Goal: Transaction & Acquisition: Purchase product/service

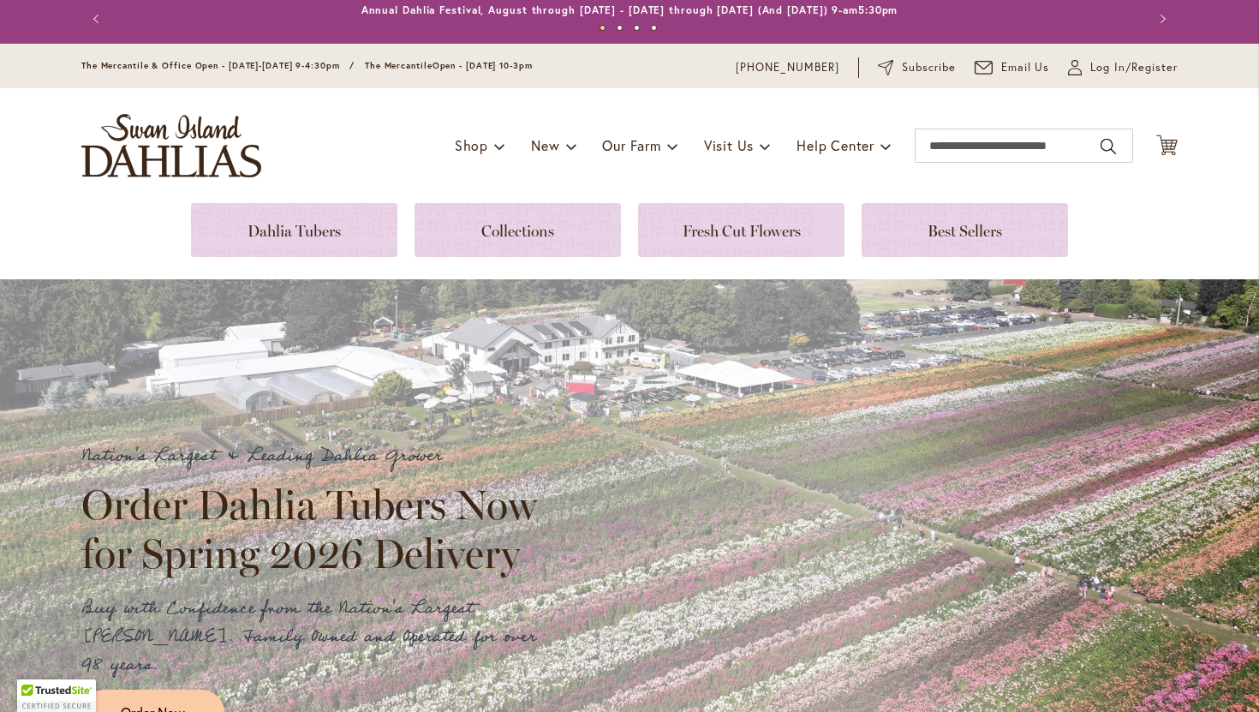
scroll to position [8, 0]
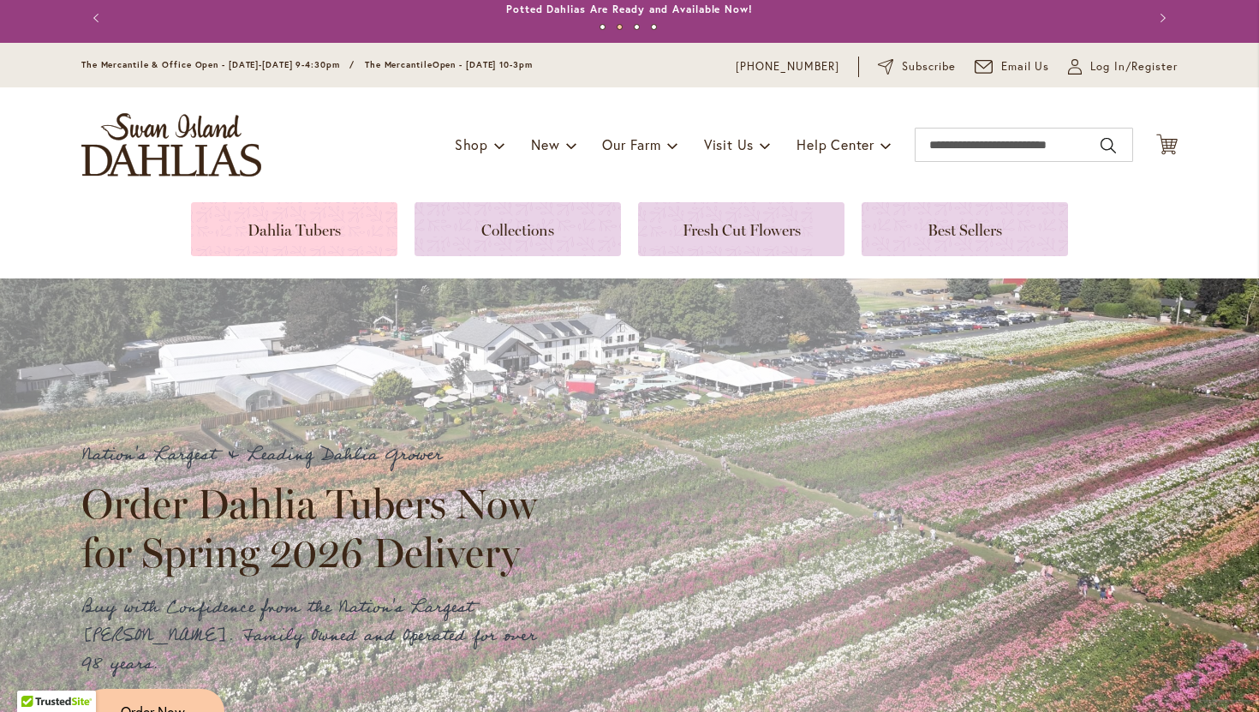
click at [333, 224] on link at bounding box center [294, 229] width 206 height 54
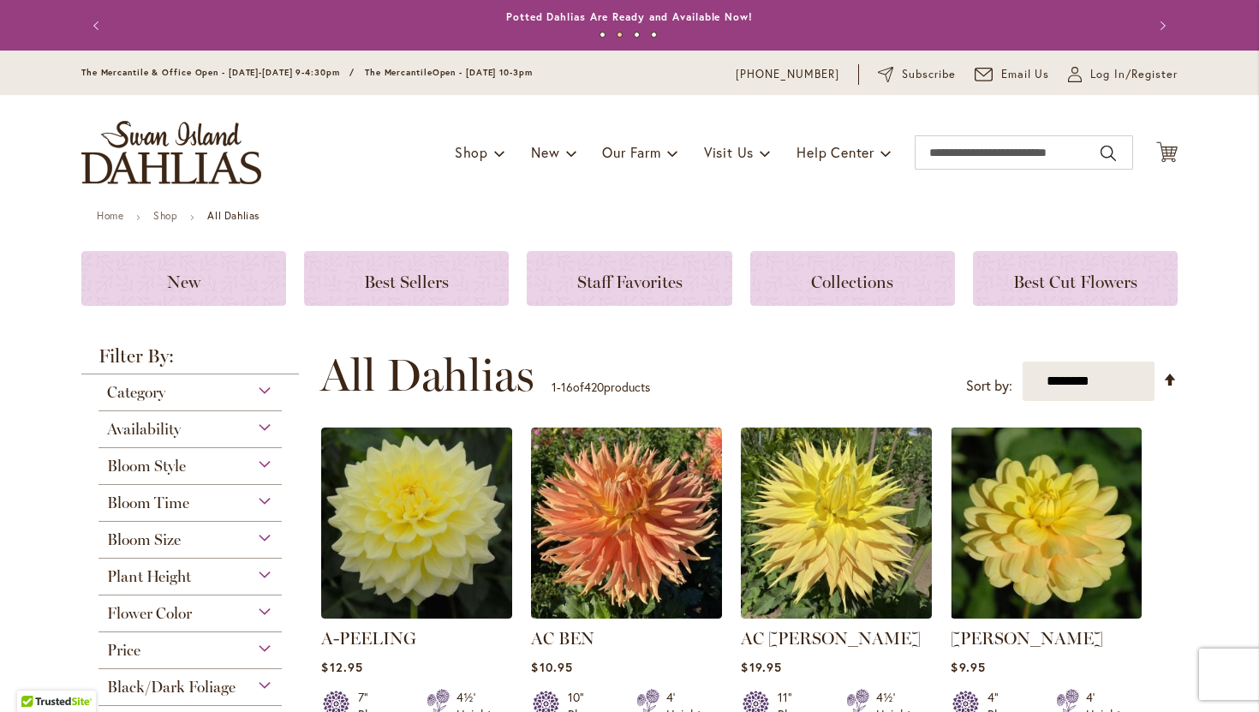
click at [231, 541] on div "Bloom Size" at bounding box center [190, 535] width 183 height 27
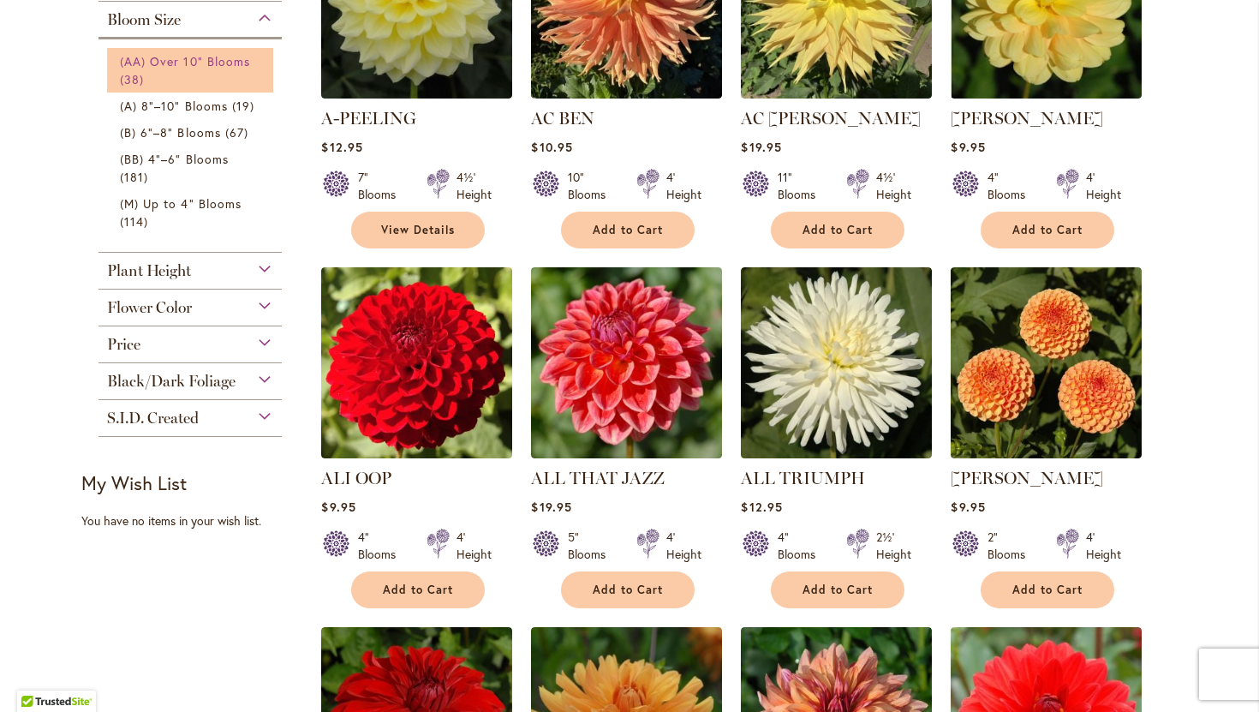
click at [234, 68] on link "(AA) Over 10" Blooms 38 items" at bounding box center [192, 70] width 145 height 36
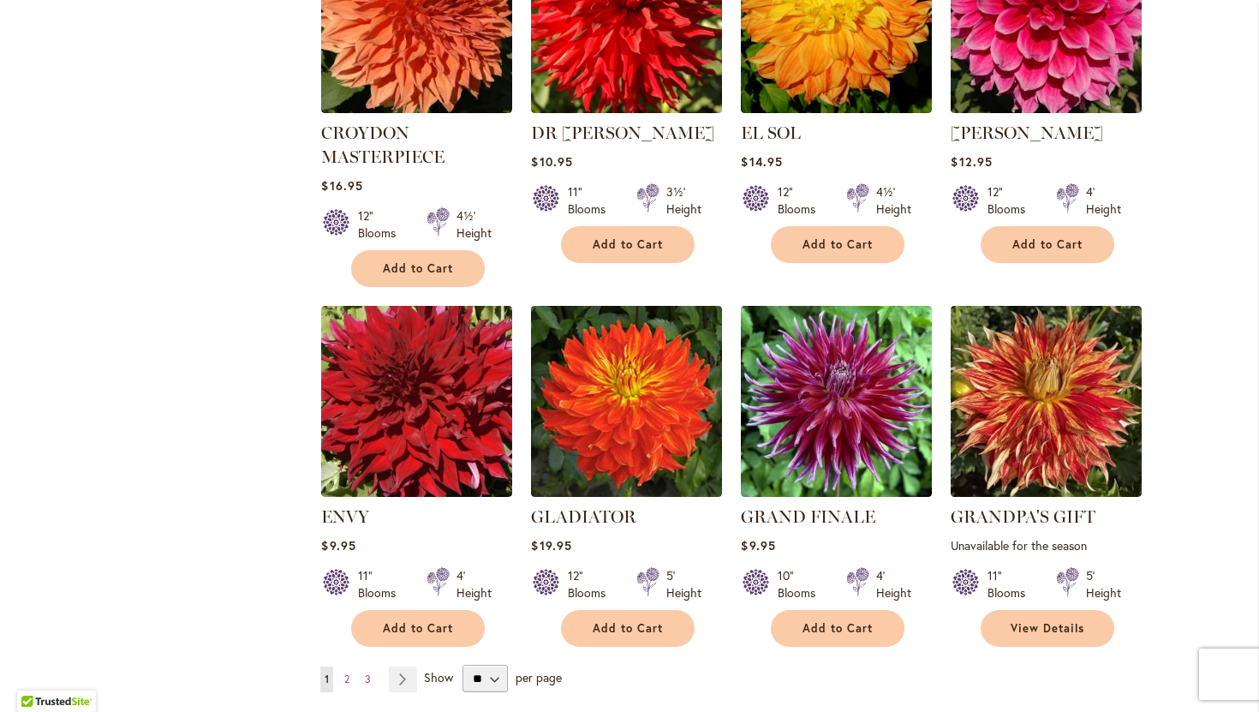
scroll to position [1171, 0]
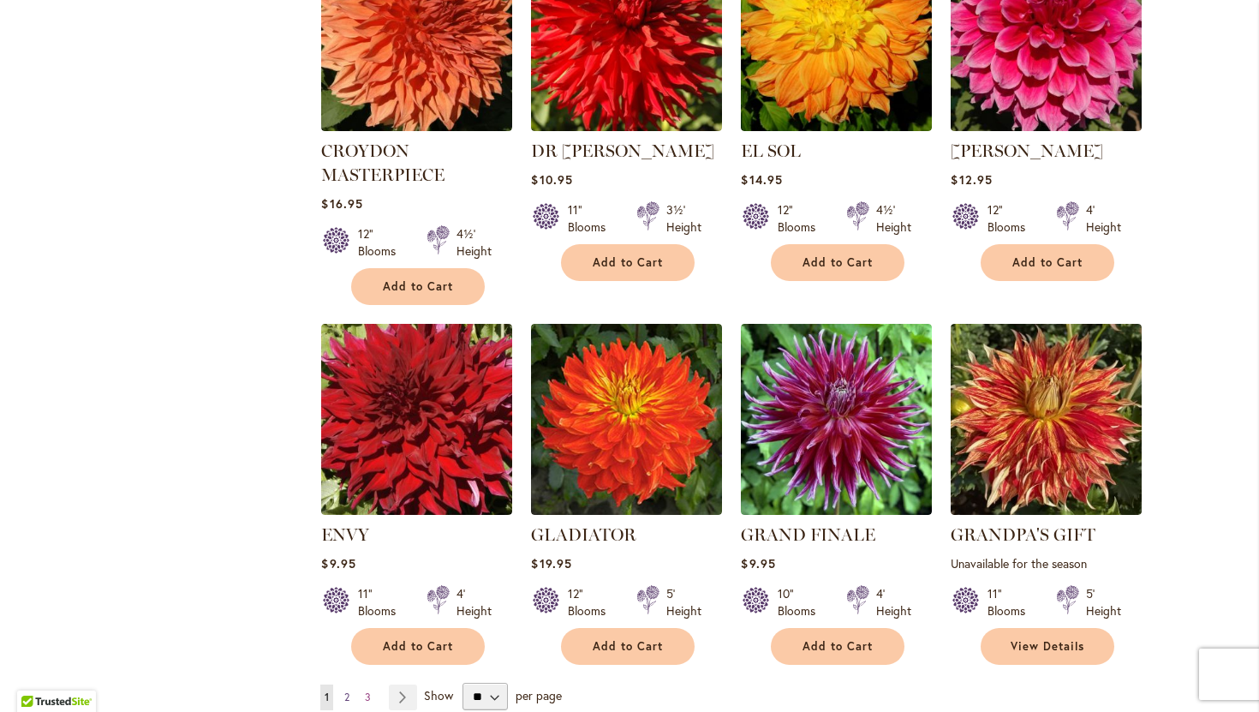
click at [344, 691] on span "2" at bounding box center [346, 697] width 5 height 13
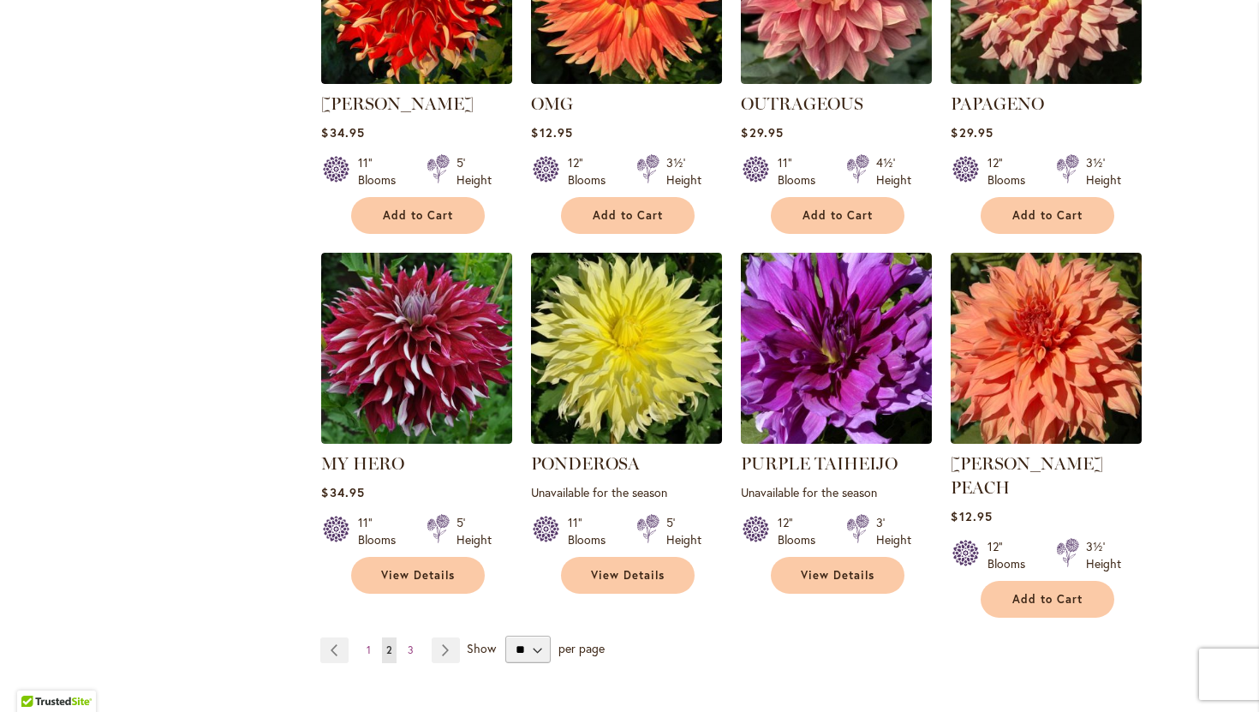
scroll to position [1219, 0]
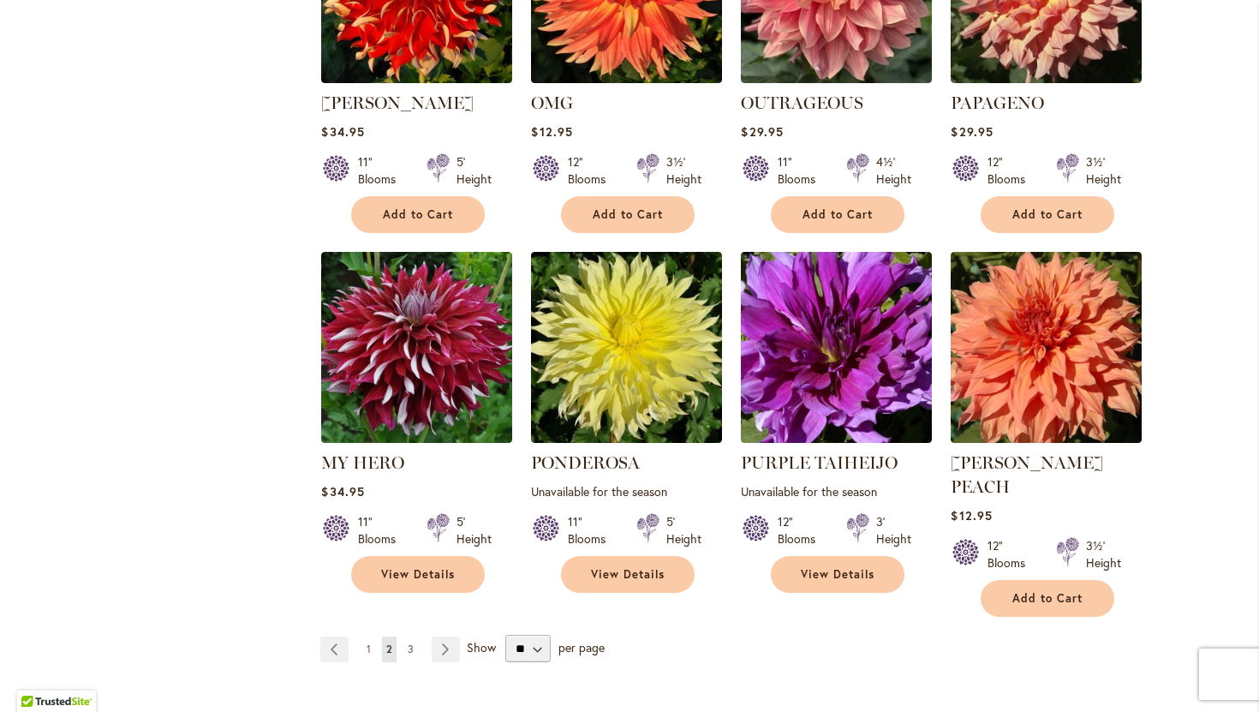
click at [413, 637] on link "Page 3" at bounding box center [411, 650] width 15 height 26
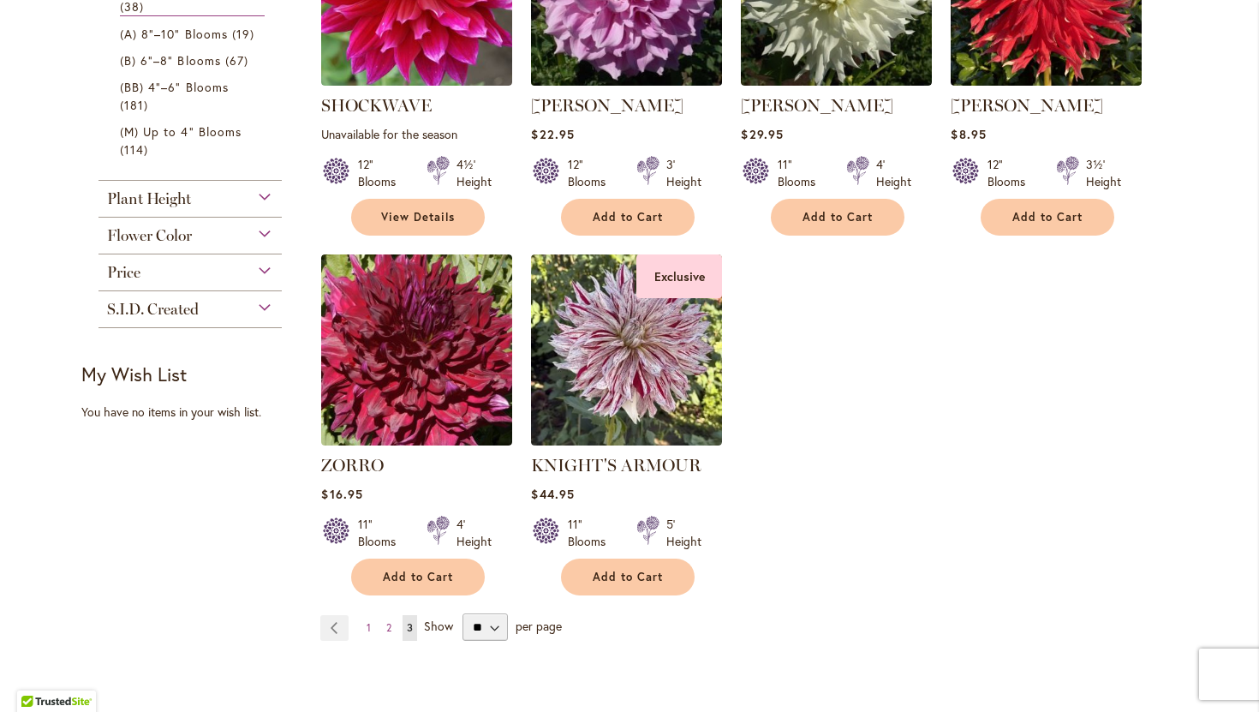
scroll to position [499, 0]
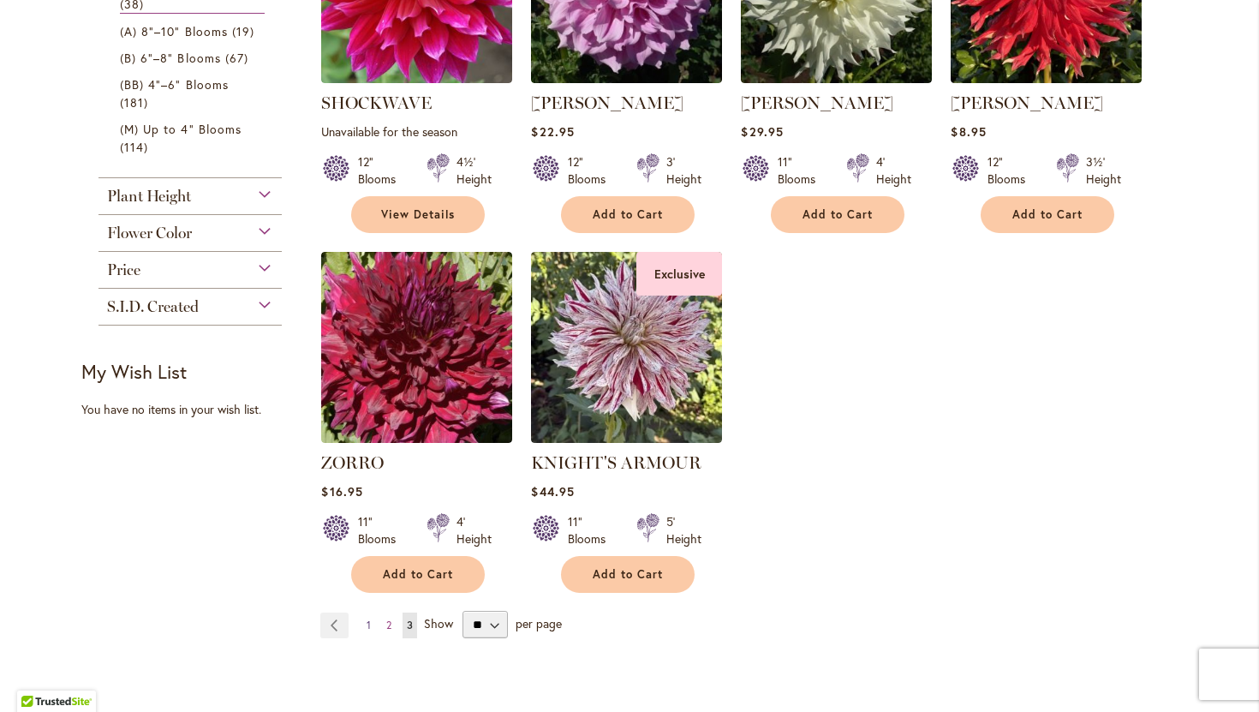
click at [368, 630] on span "1" at bounding box center [369, 625] width 4 height 13
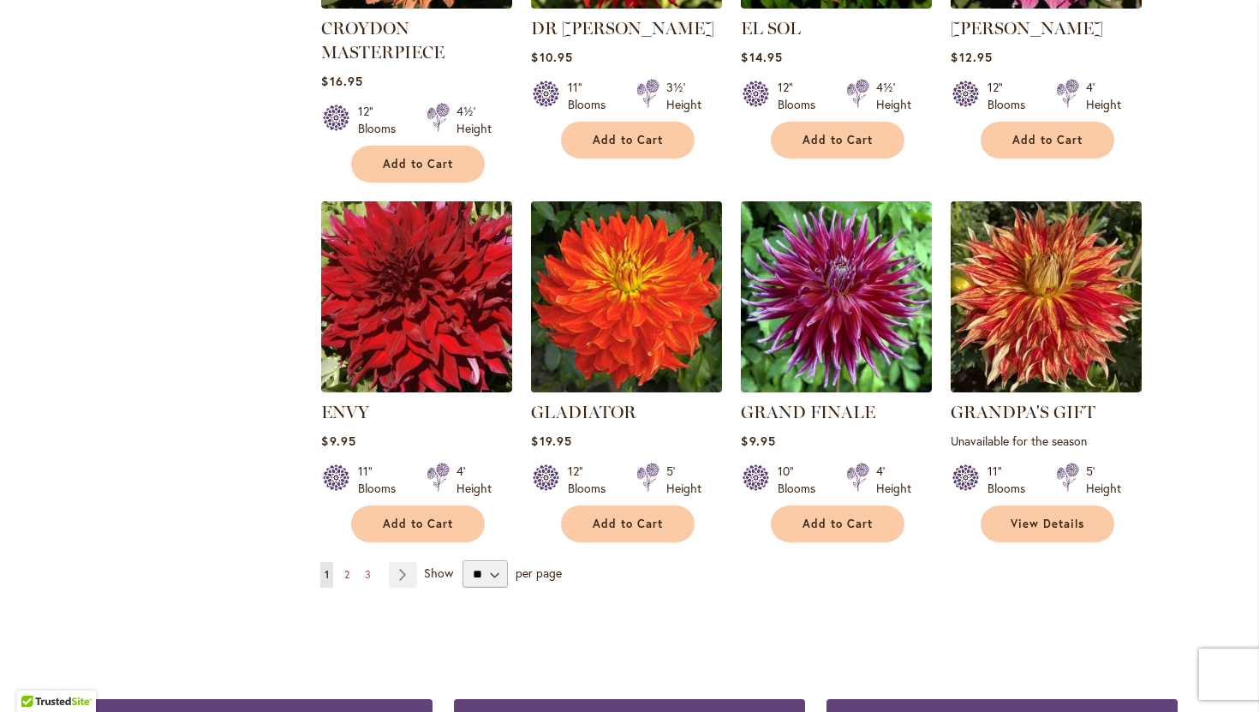
scroll to position [1298, 0]
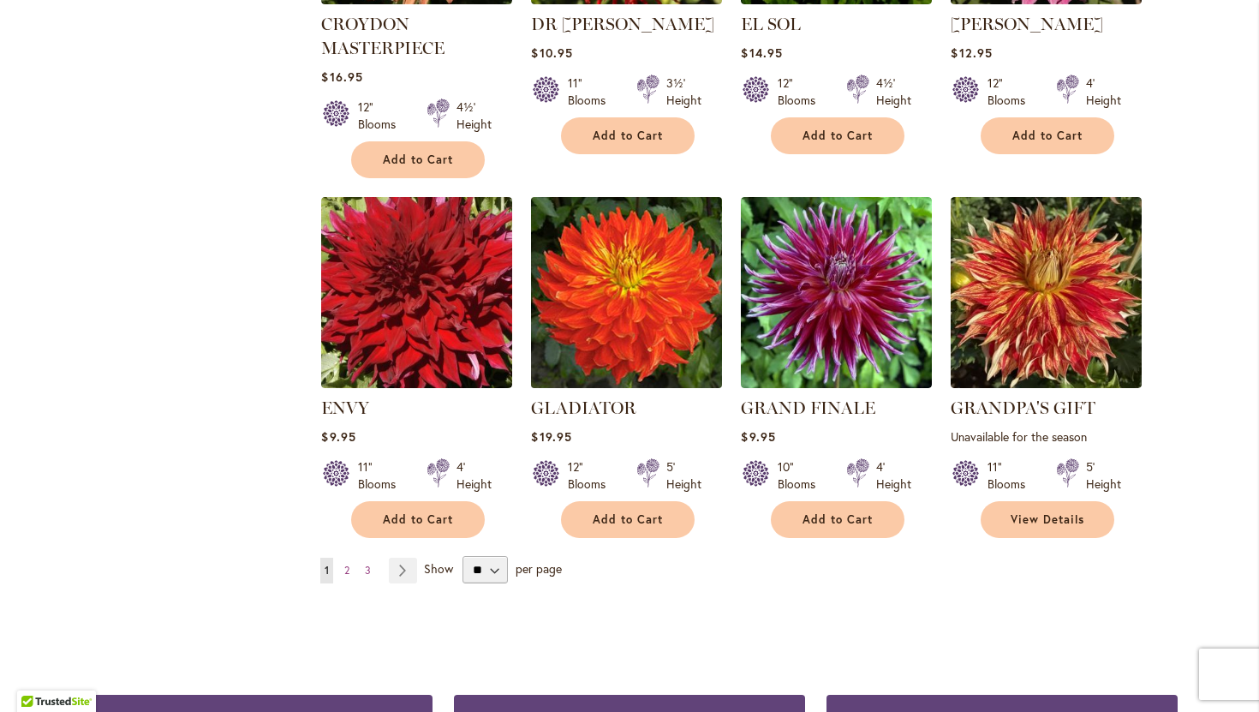
click at [609, 357] on img at bounding box center [627, 292] width 200 height 200
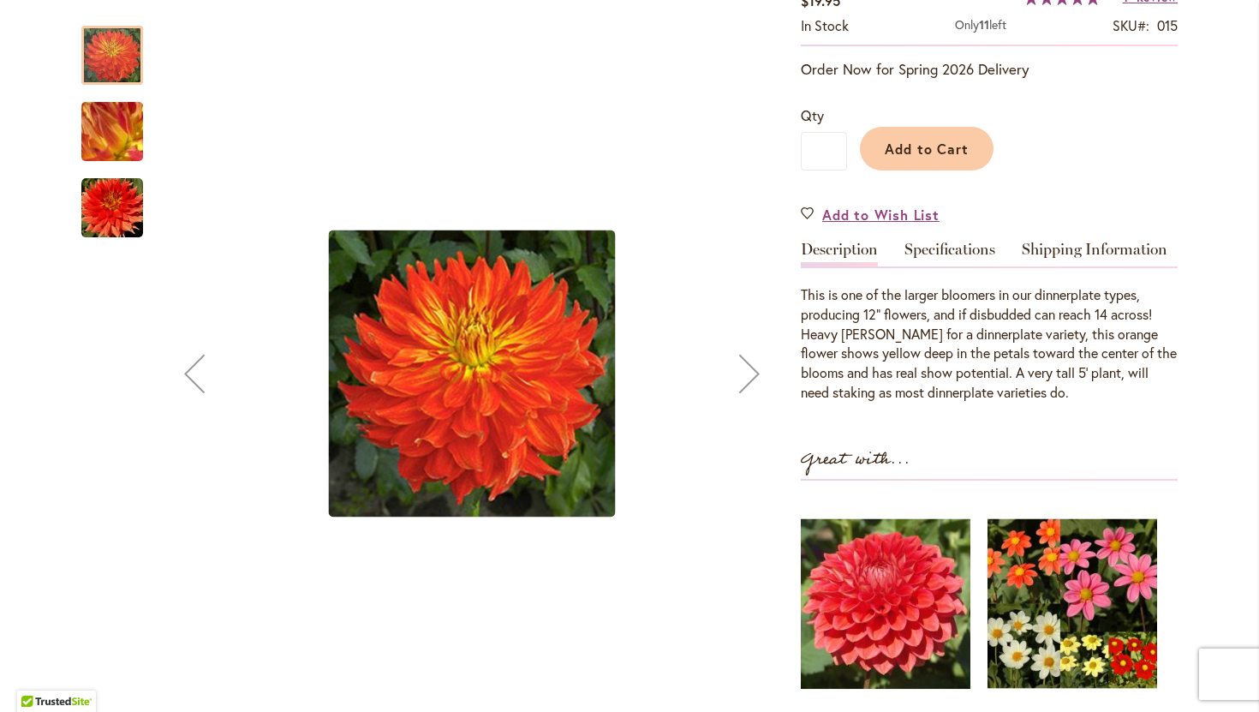
scroll to position [331, 0]
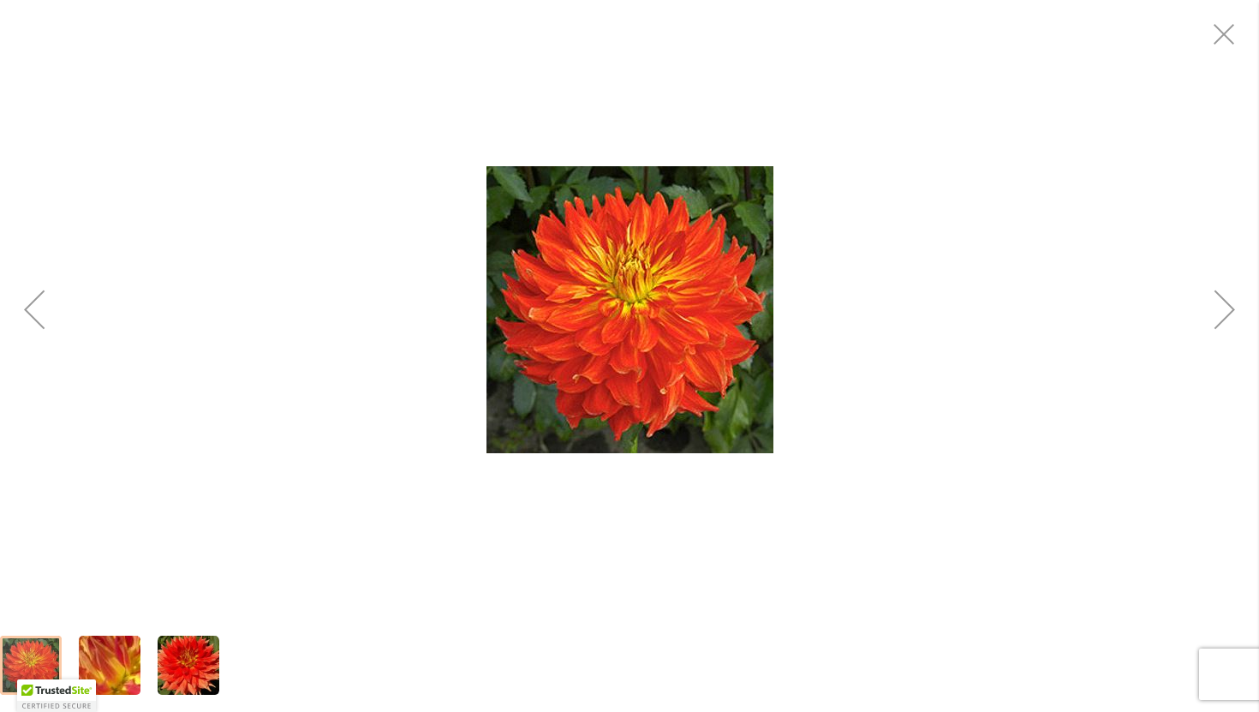
click at [167, 665] on img "Gladiator" at bounding box center [189, 666] width 62 height 62
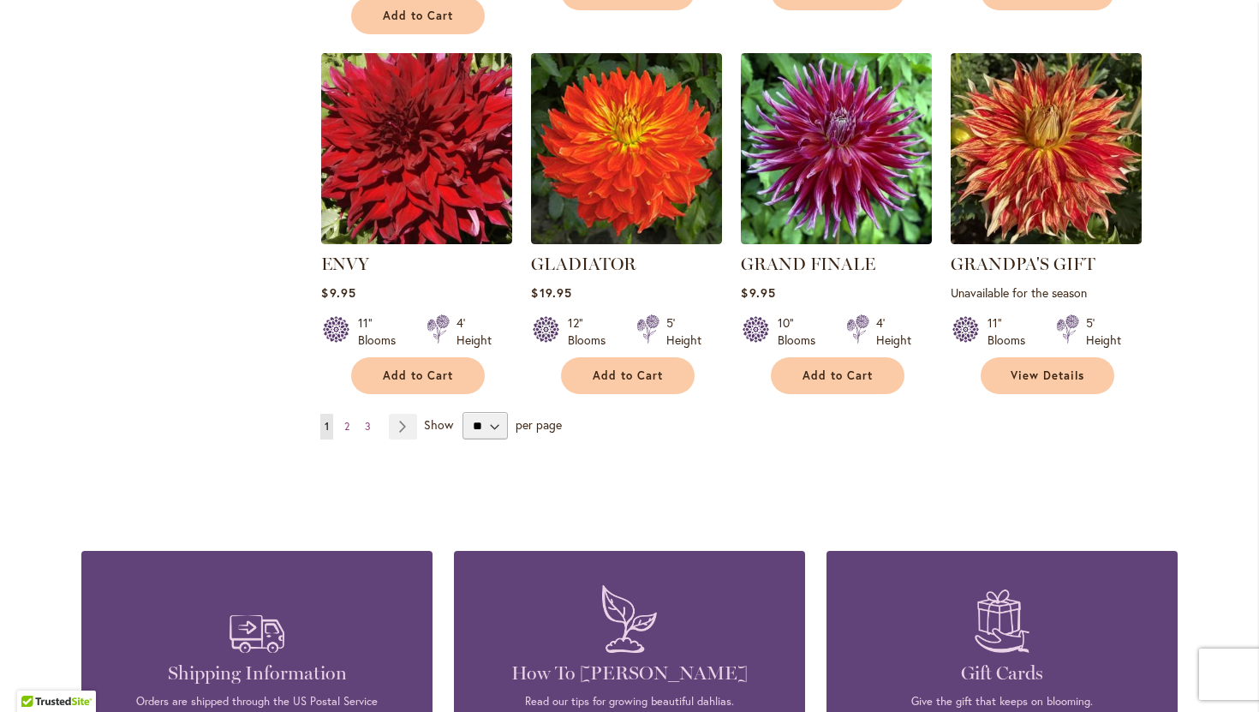
scroll to position [1444, 0]
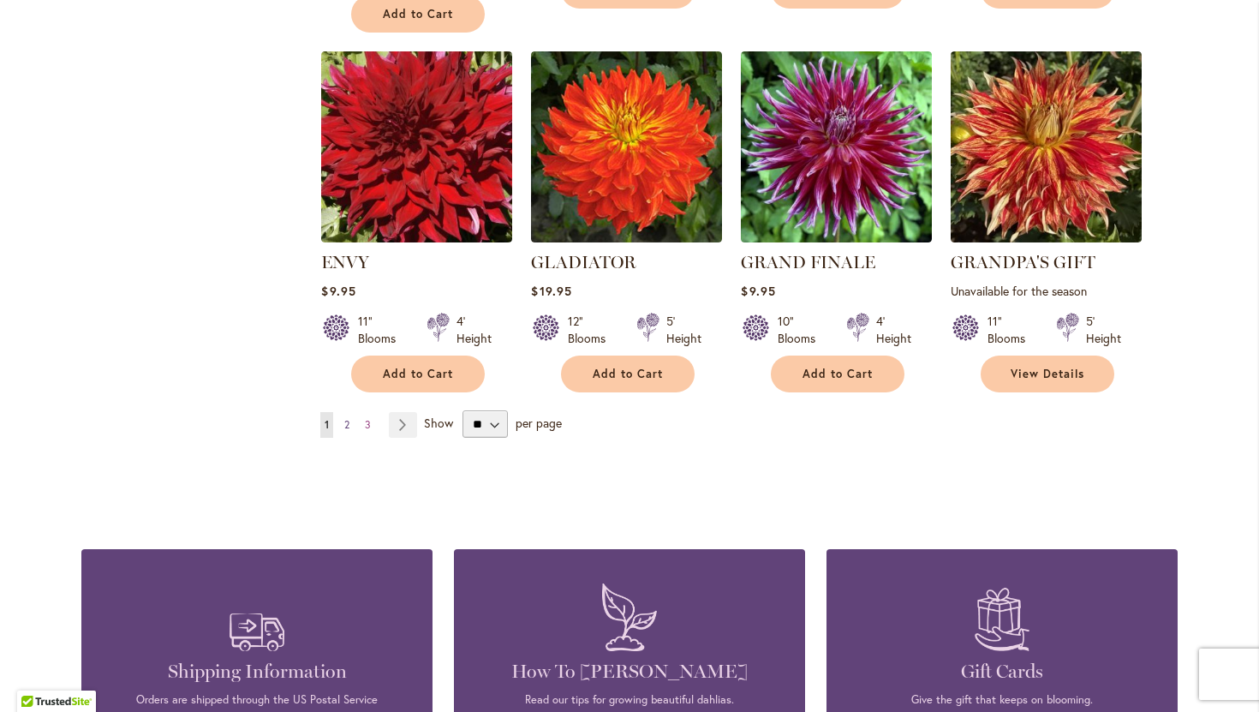
click at [347, 428] on span "2" at bounding box center [346, 424] width 5 height 13
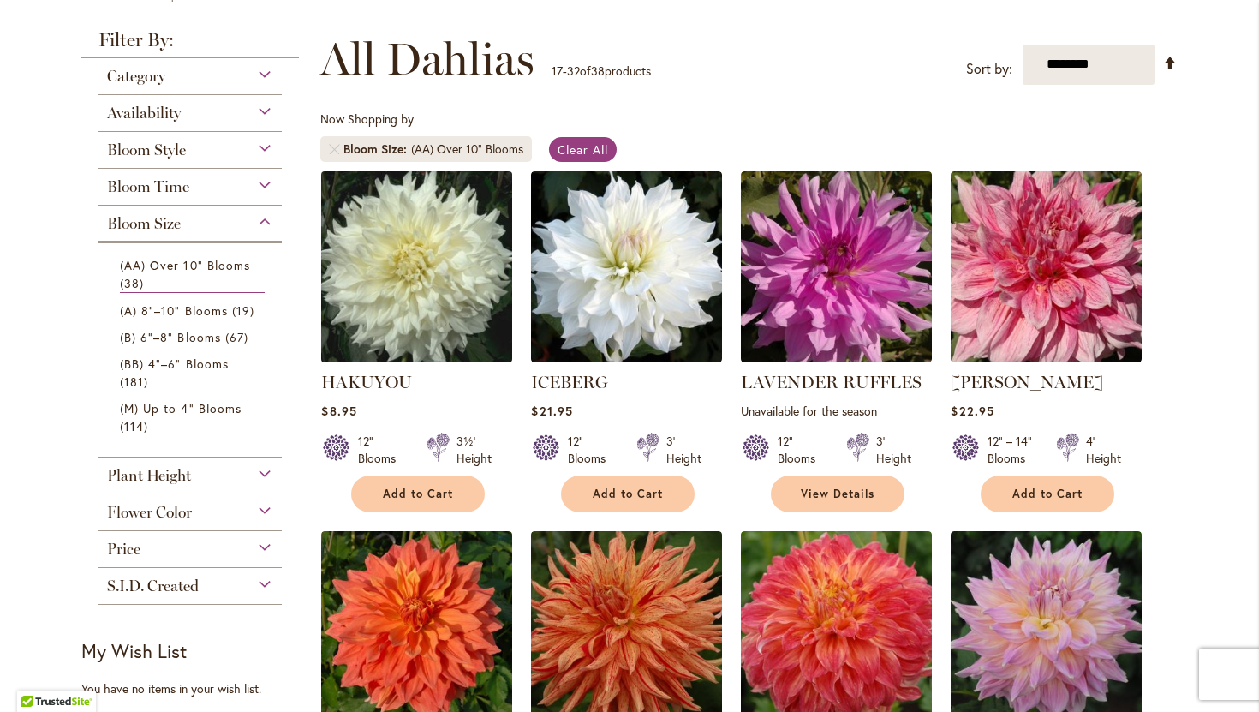
scroll to position [242, 0]
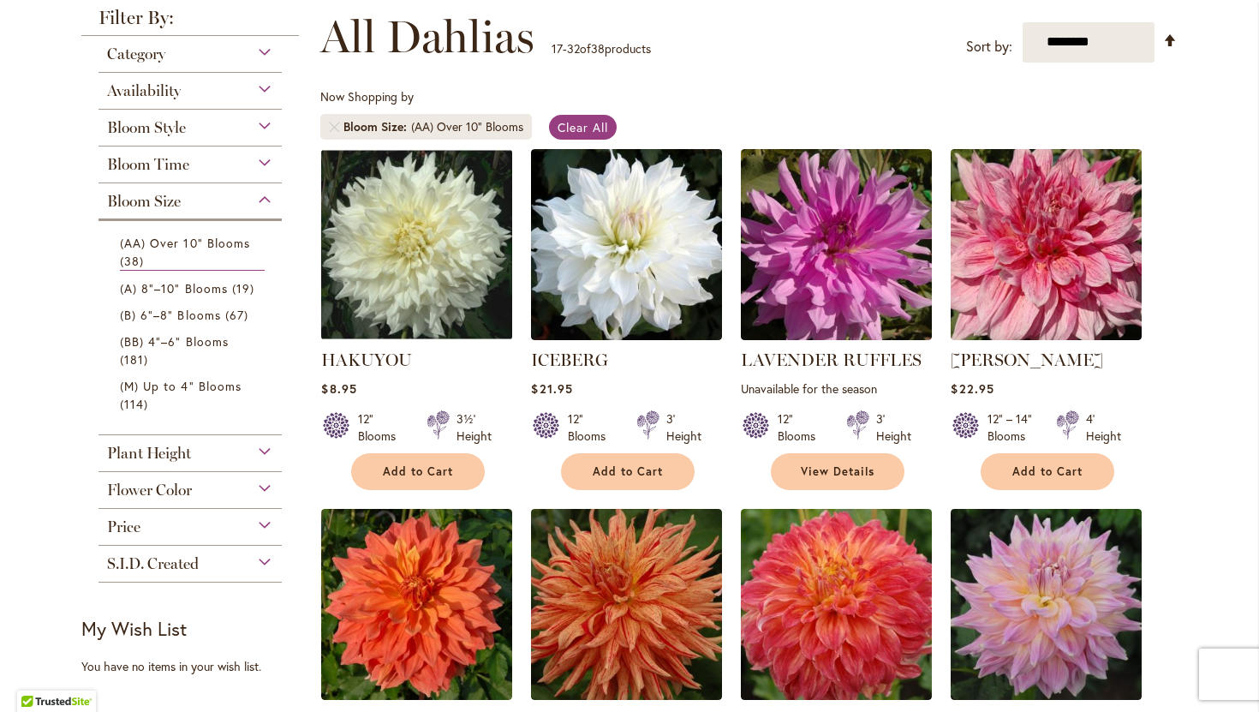
click at [261, 472] on div "Flower Color" at bounding box center [190, 485] width 183 height 27
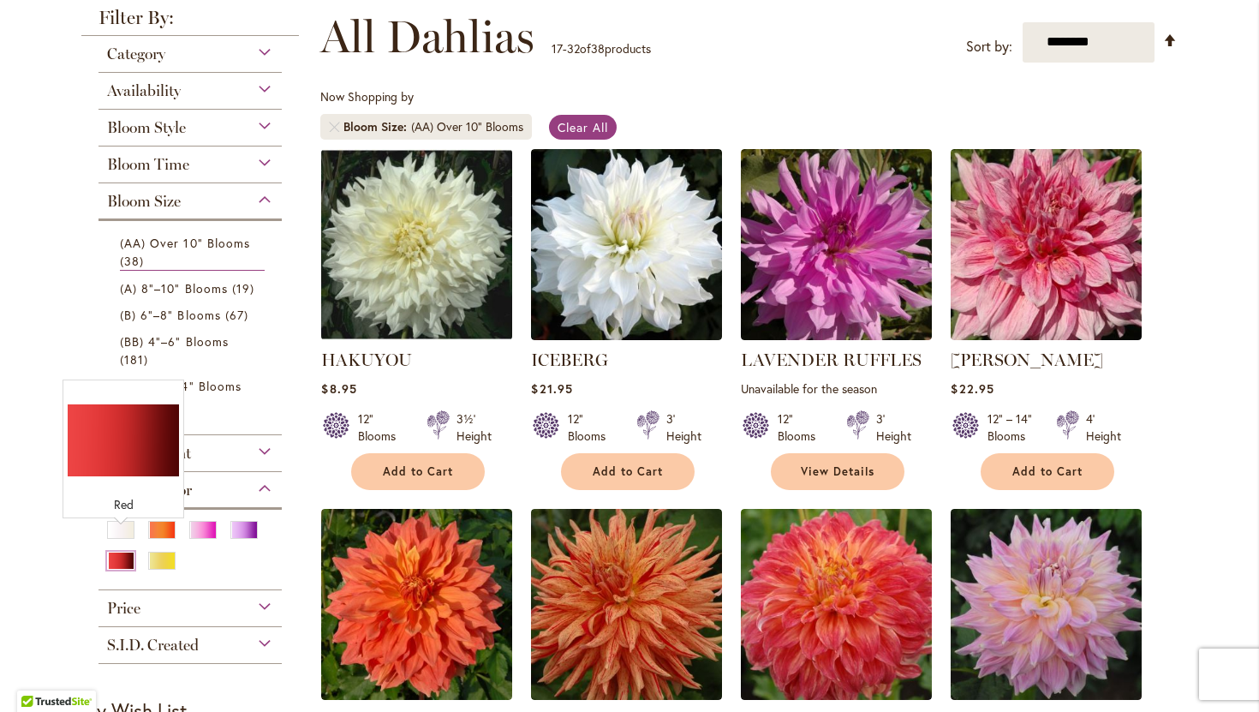
click at [125, 552] on div "Red" at bounding box center [120, 561] width 27 height 18
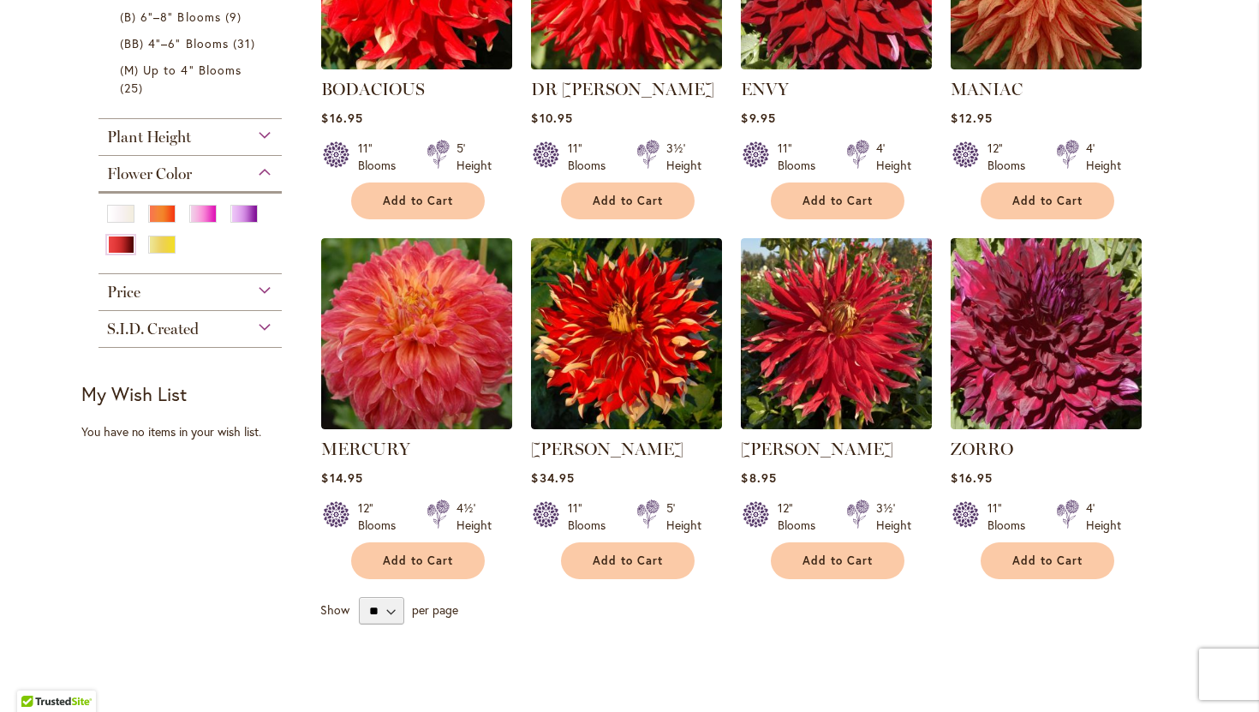
scroll to position [523, 0]
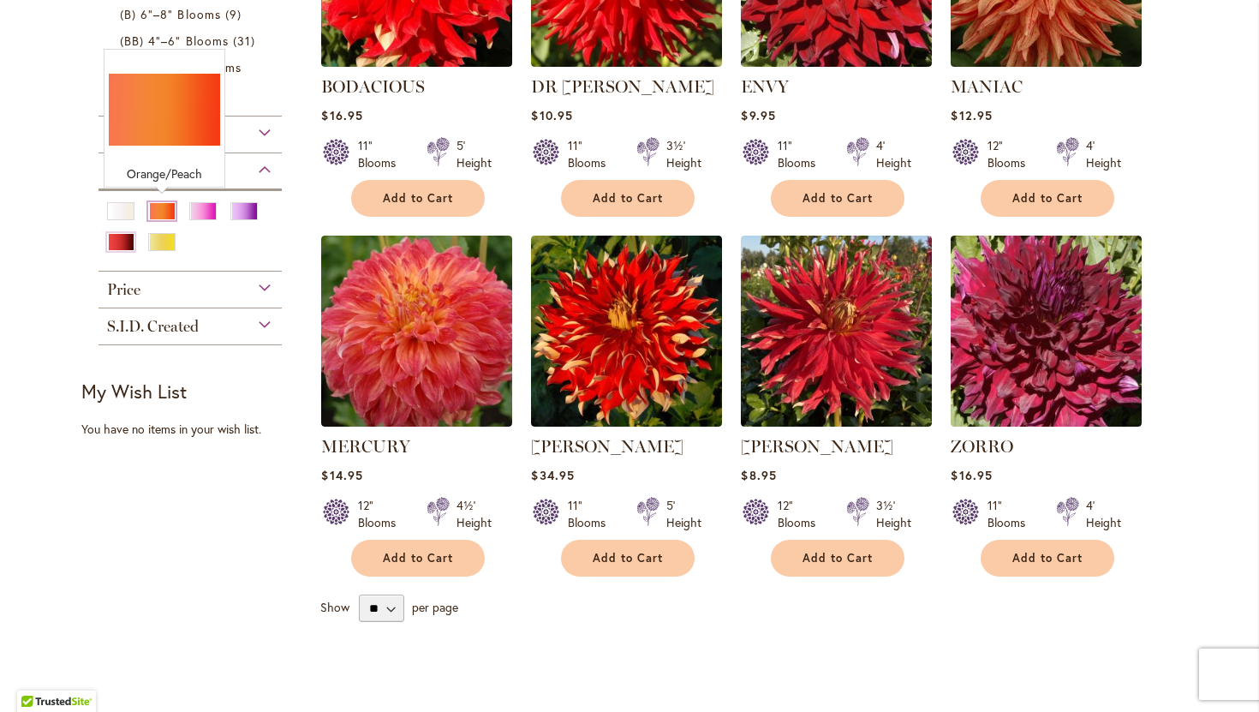
click at [166, 203] on div "Orange/Peach" at bounding box center [161, 211] width 27 height 18
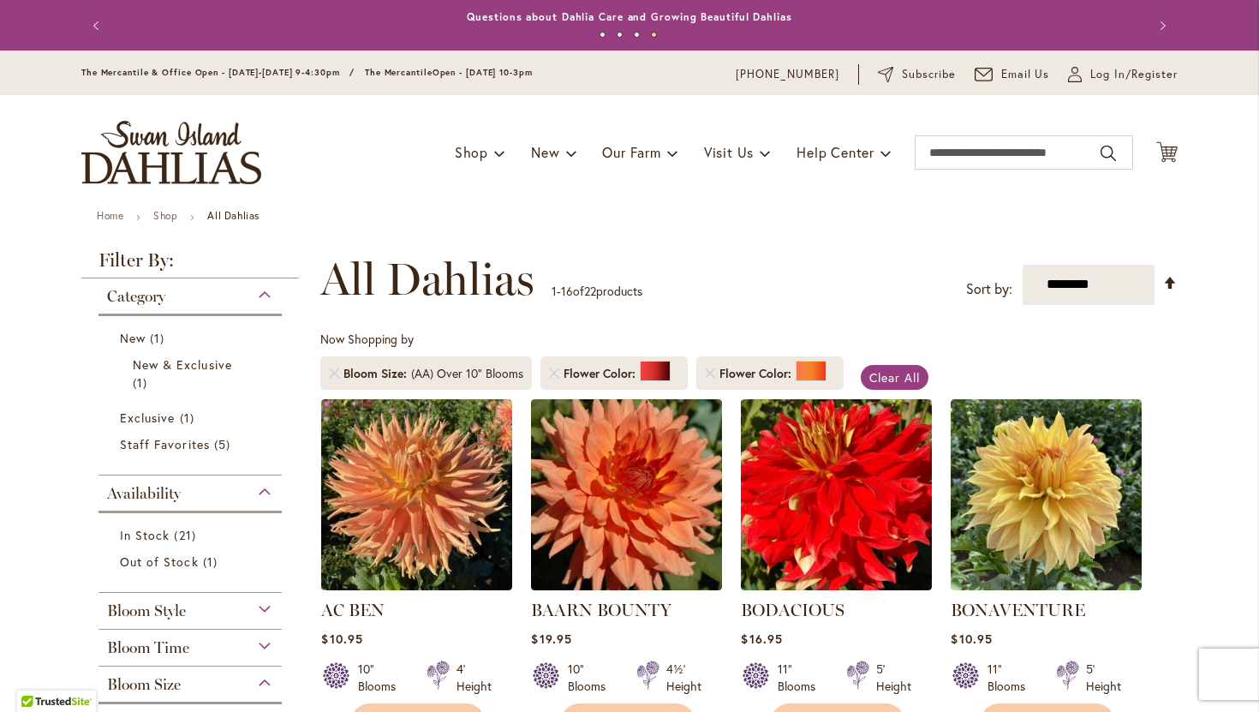
click at [188, 607] on div "Bloom Style" at bounding box center [190, 606] width 183 height 27
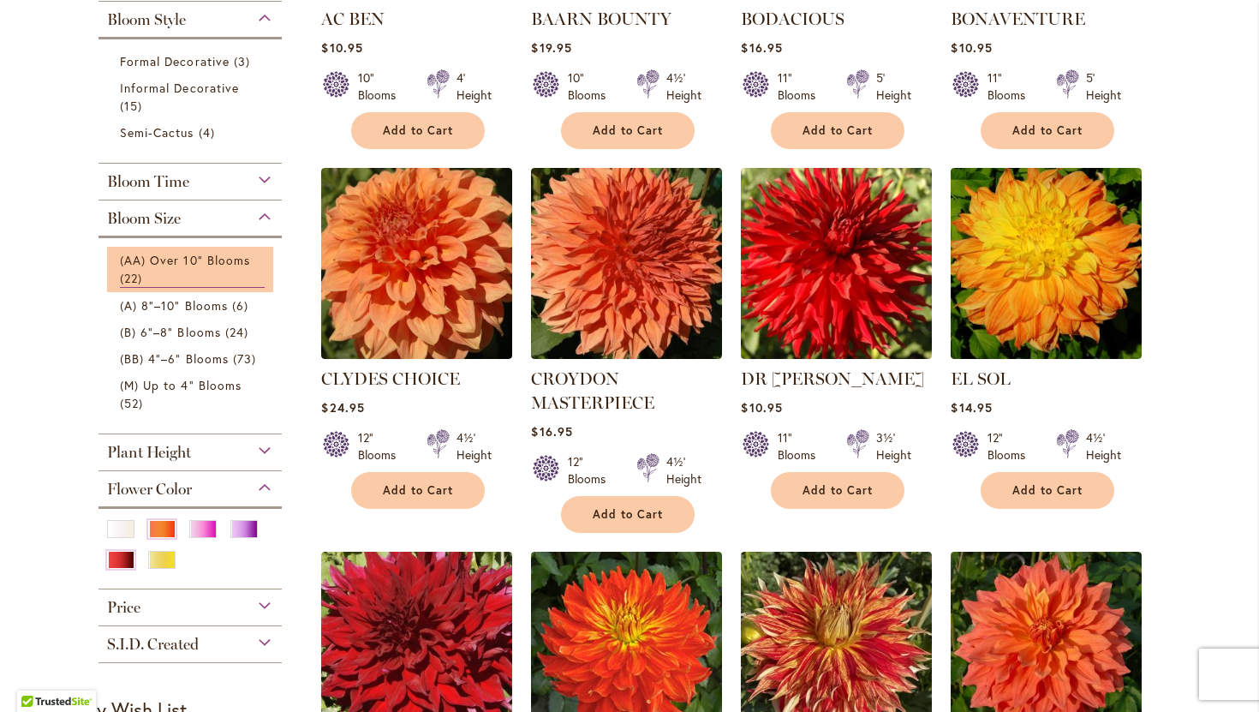
click at [217, 285] on li "(AA) Over 10" Blooms 22 items" at bounding box center [190, 269] width 166 height 45
click at [225, 264] on span "(AA) Over 10" Blooms" at bounding box center [185, 260] width 130 height 16
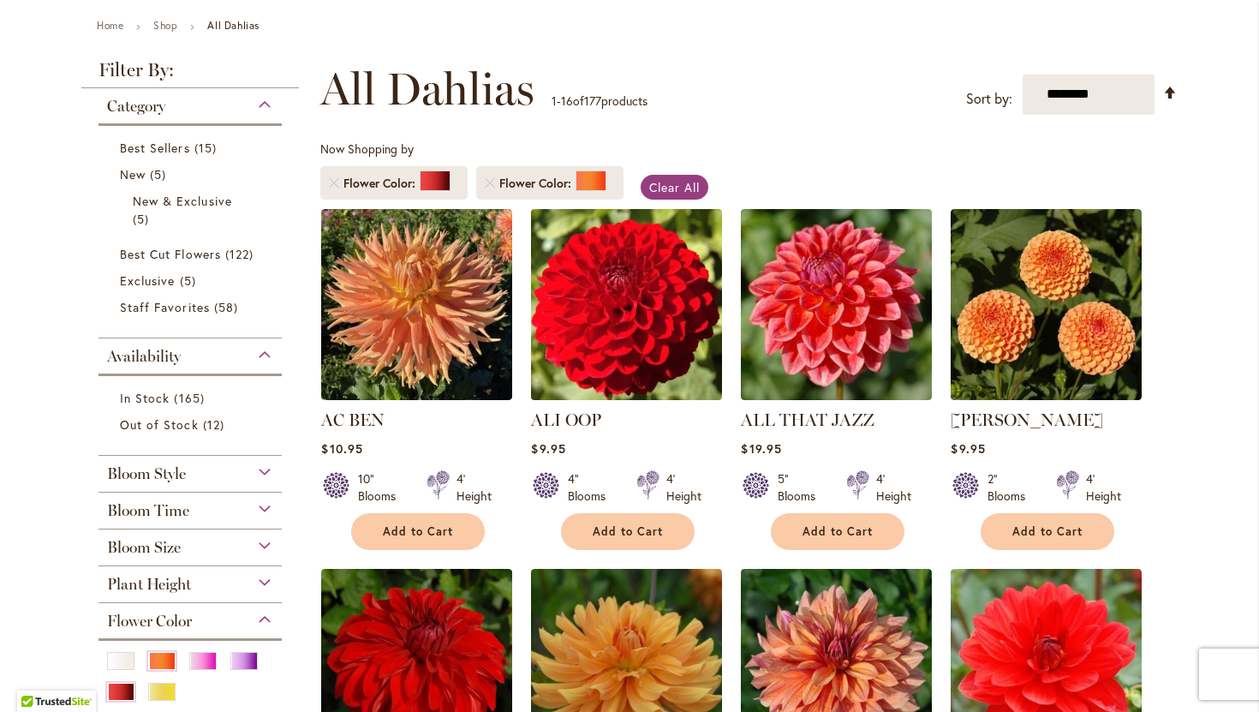
scroll to position [169, 0]
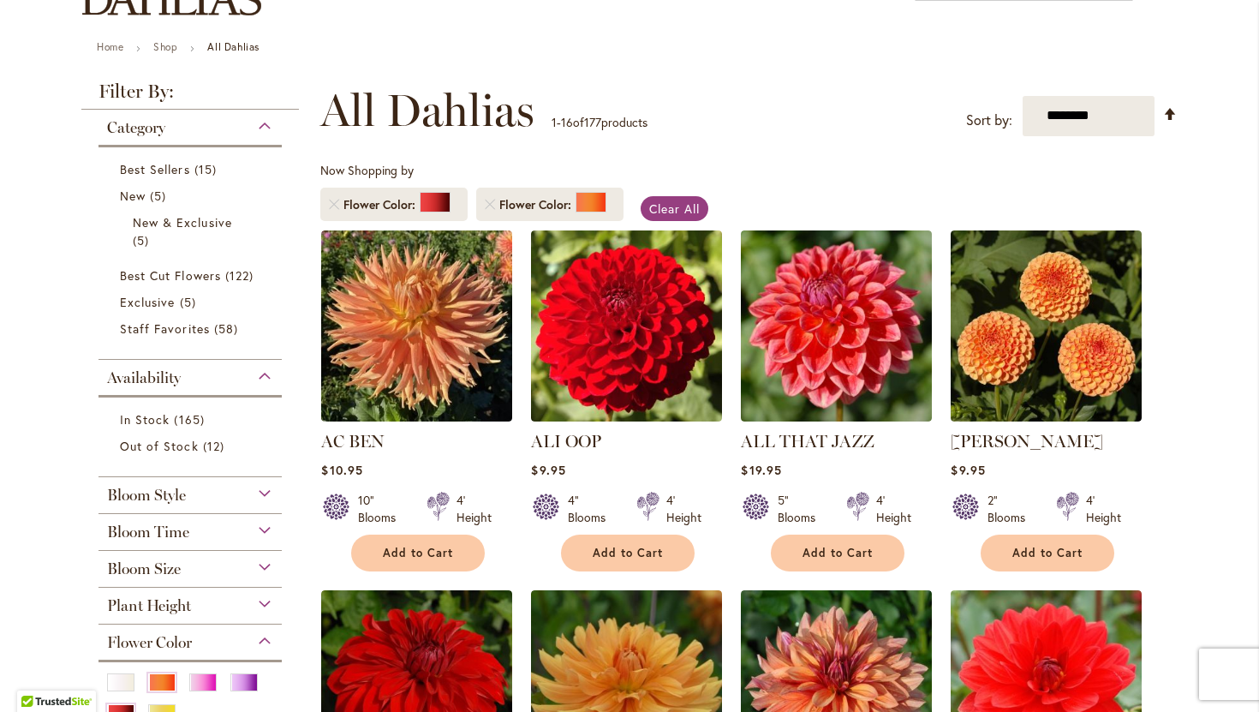
click at [269, 490] on div "Bloom Style" at bounding box center [190, 490] width 183 height 27
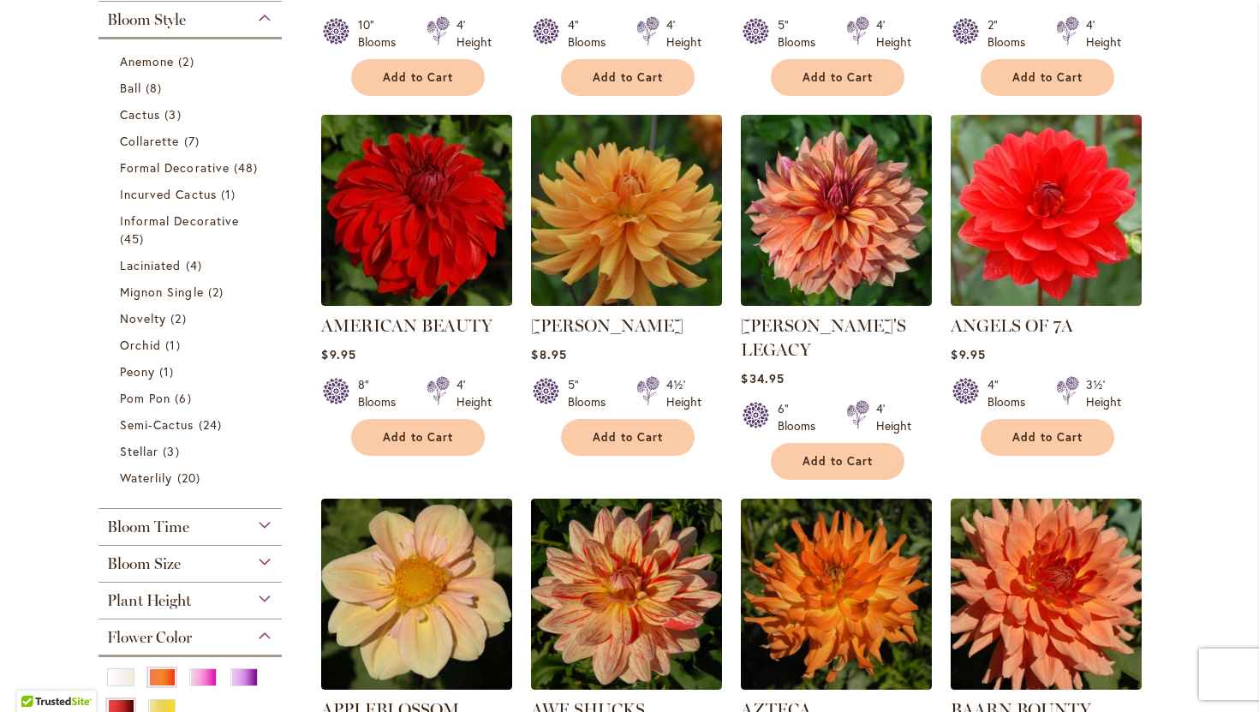
click at [178, 559] on span "Bloom Size" at bounding box center [144, 563] width 74 height 19
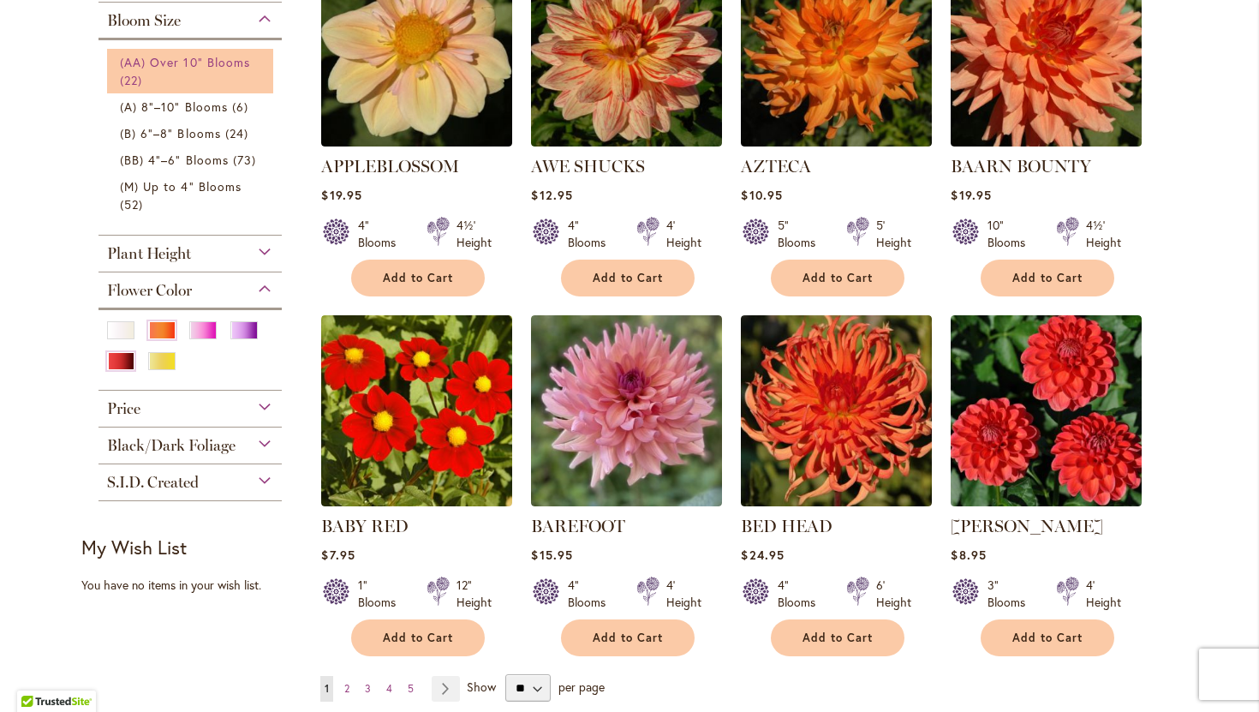
click at [190, 63] on span "(AA) Over 10" Blooms" at bounding box center [185, 62] width 130 height 16
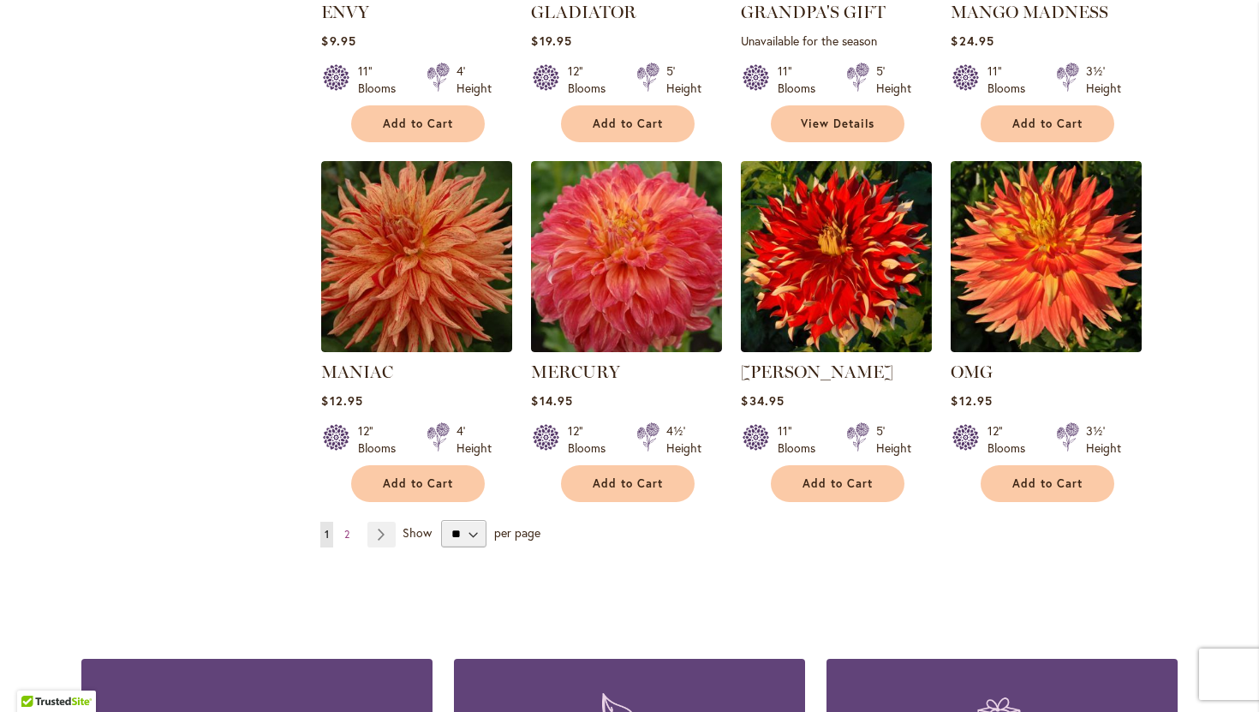
scroll to position [1348, 0]
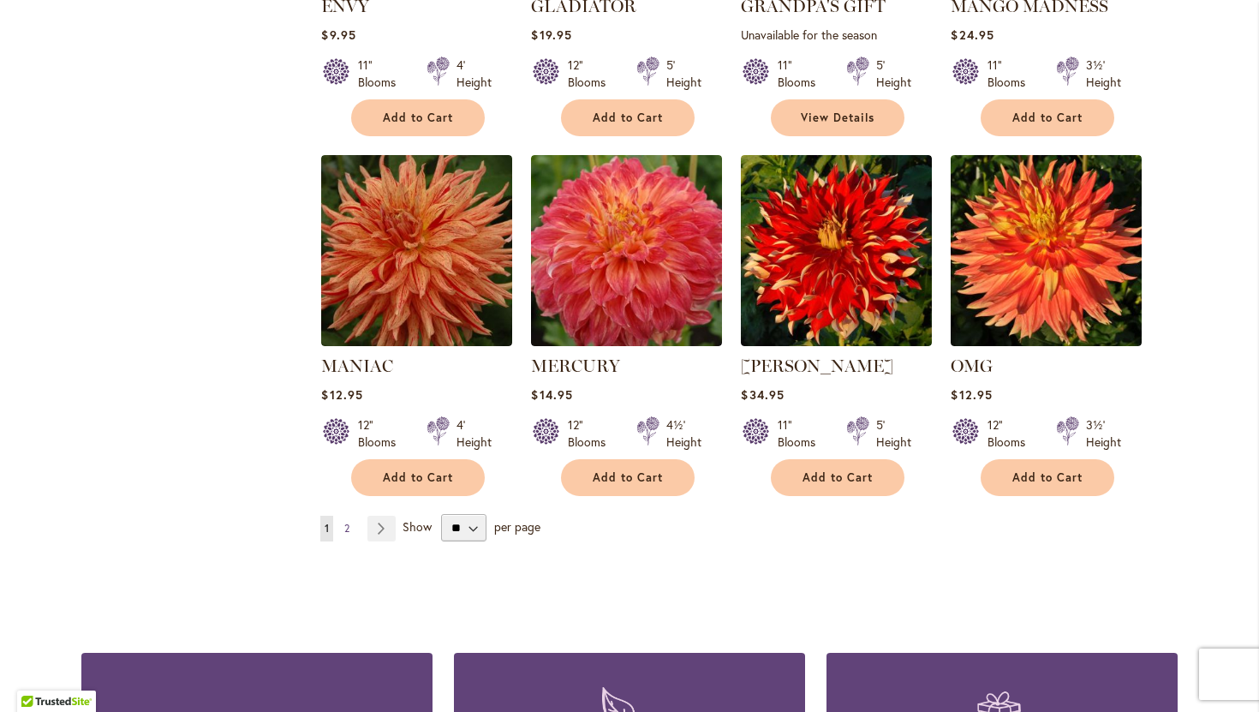
click at [346, 523] on span "2" at bounding box center [346, 528] width 5 height 13
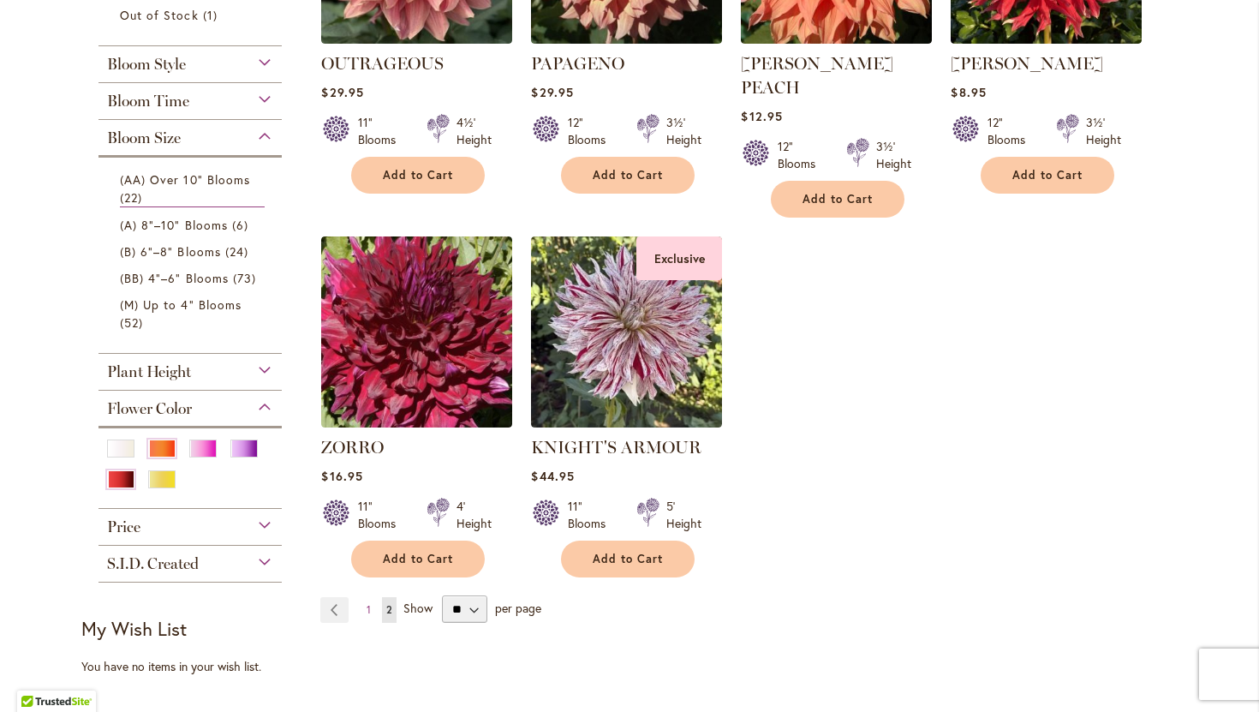
scroll to position [548, 0]
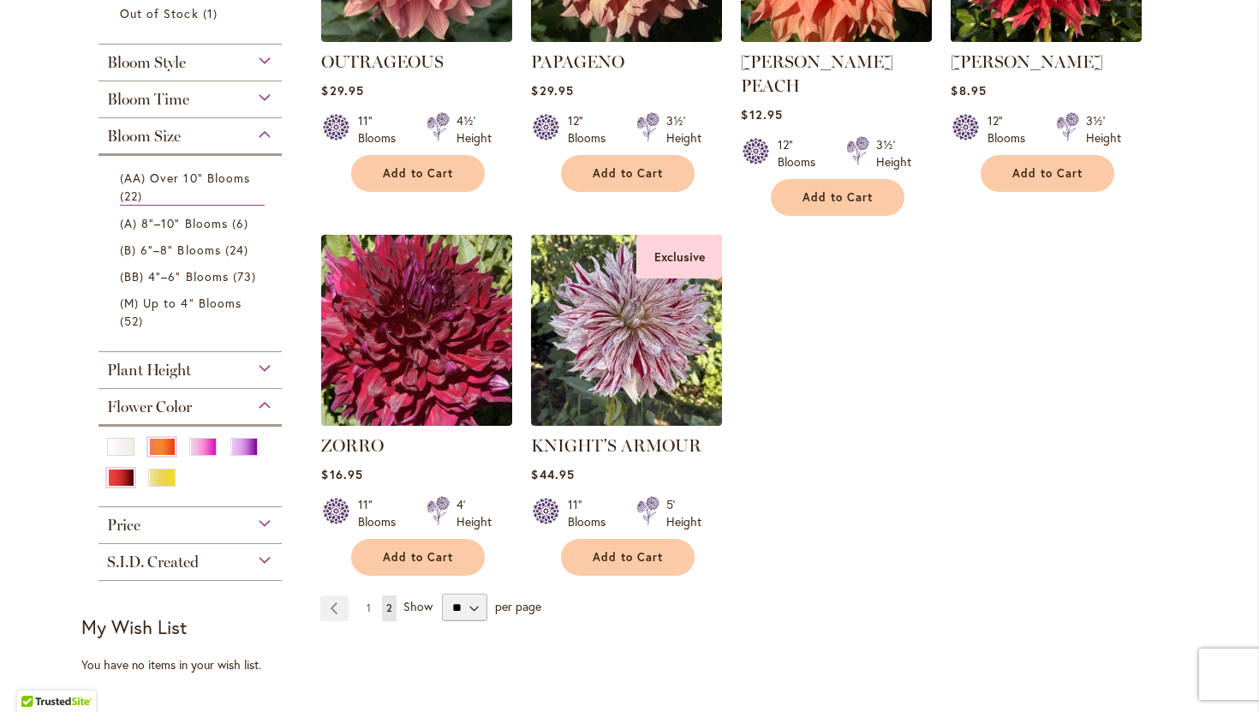
click at [367, 601] on span "1" at bounding box center [369, 607] width 4 height 13
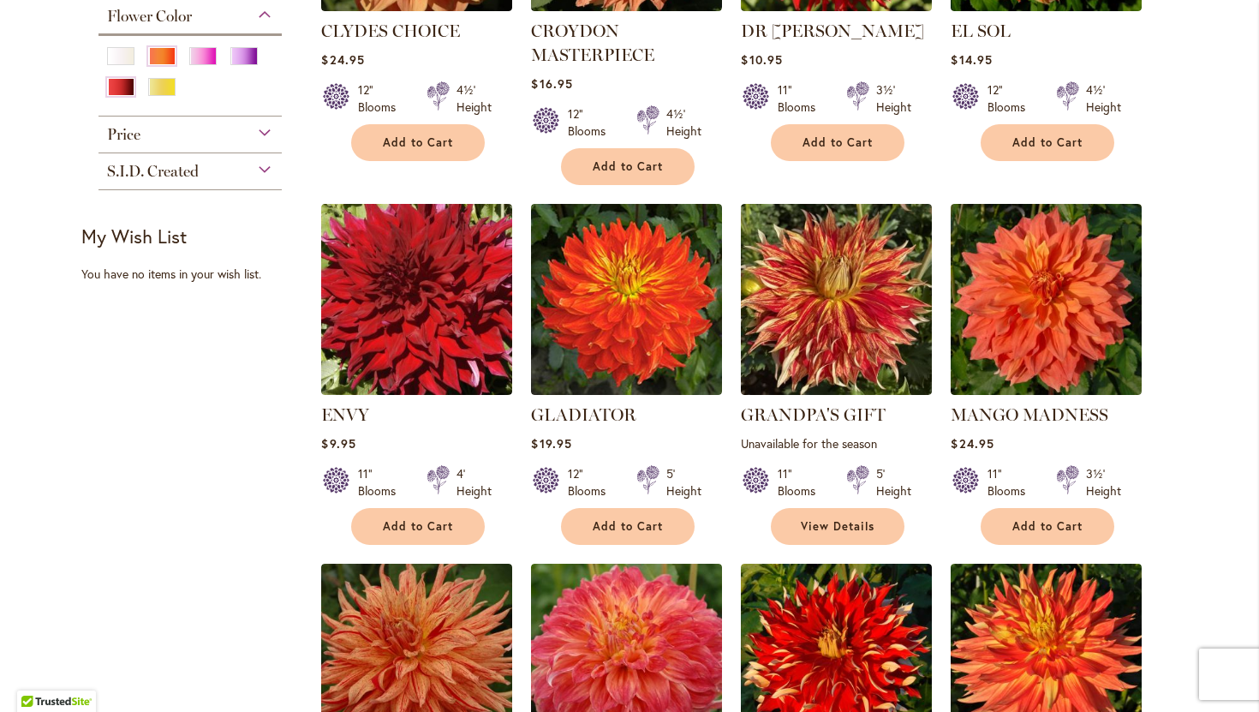
scroll to position [930, 0]
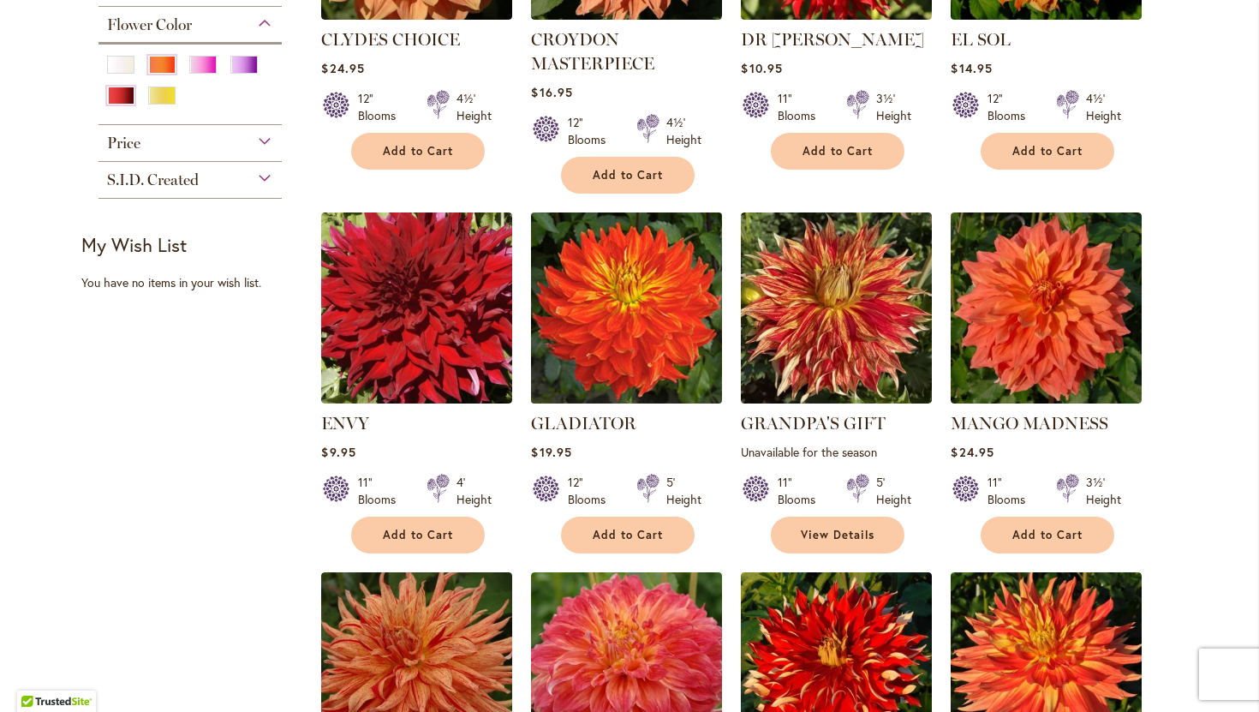
click at [642, 363] on img at bounding box center [627, 307] width 200 height 200
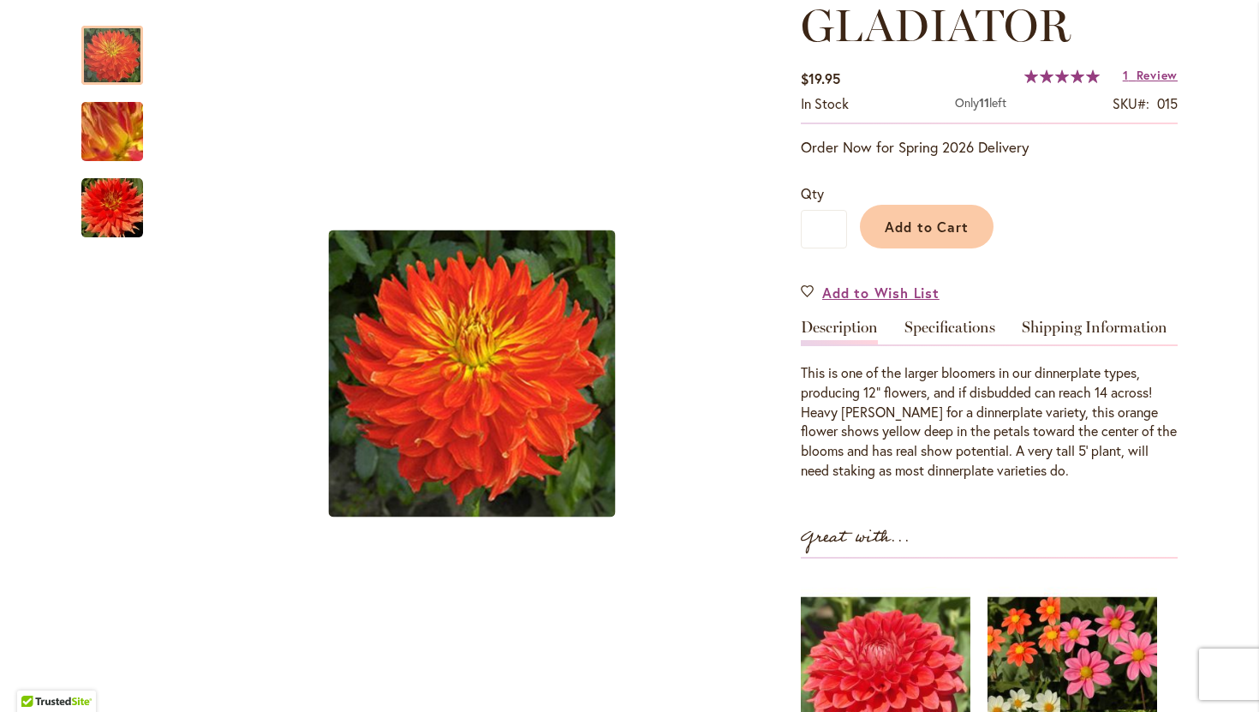
scroll to position [253, 0]
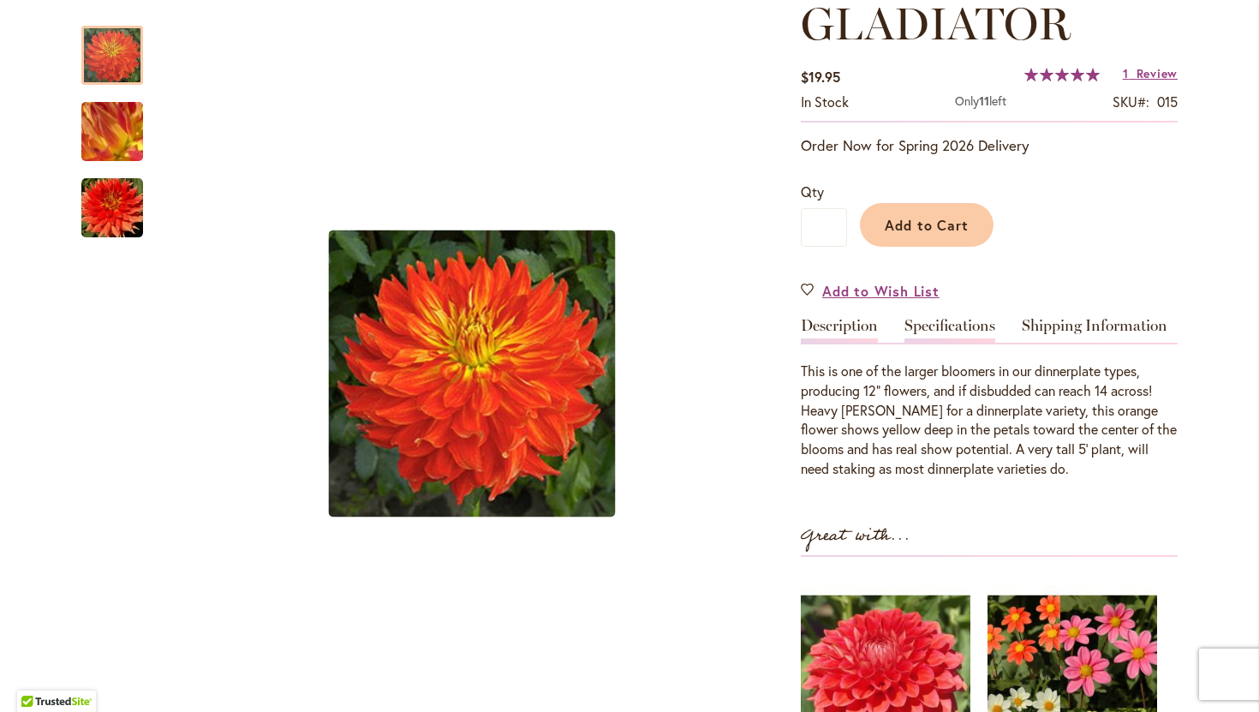
click at [960, 333] on link "Specifications" at bounding box center [950, 330] width 91 height 25
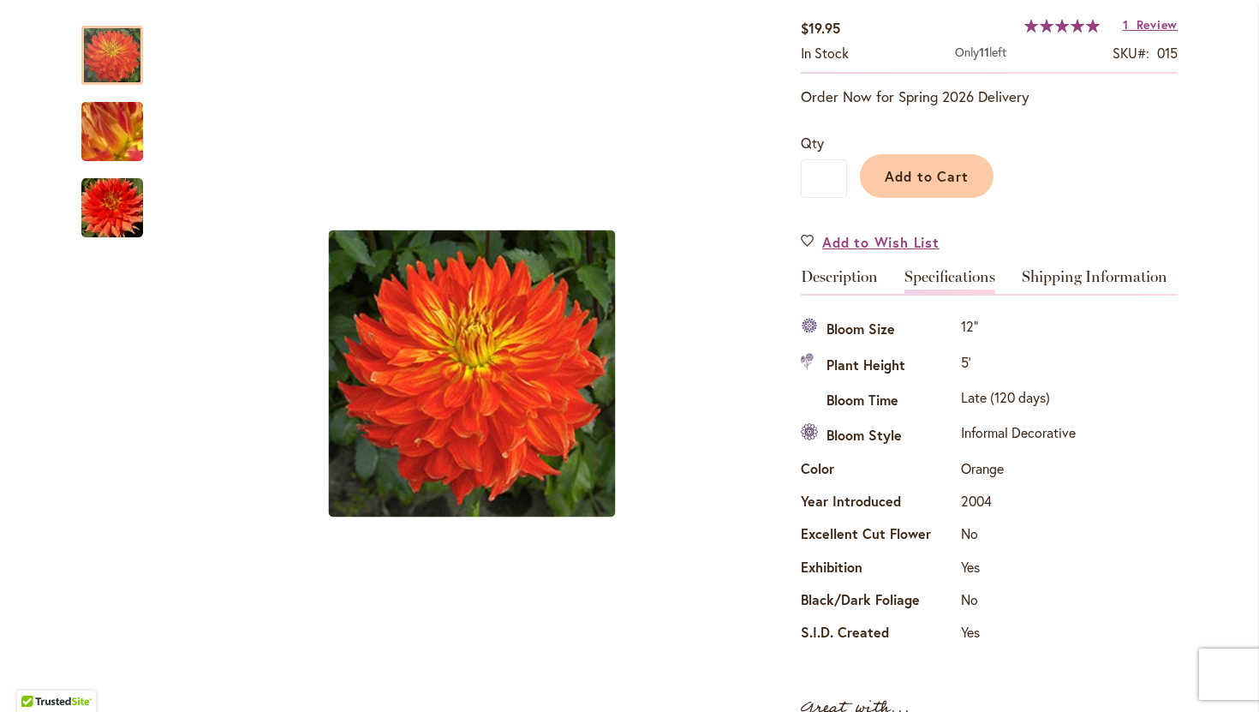
scroll to position [0, 0]
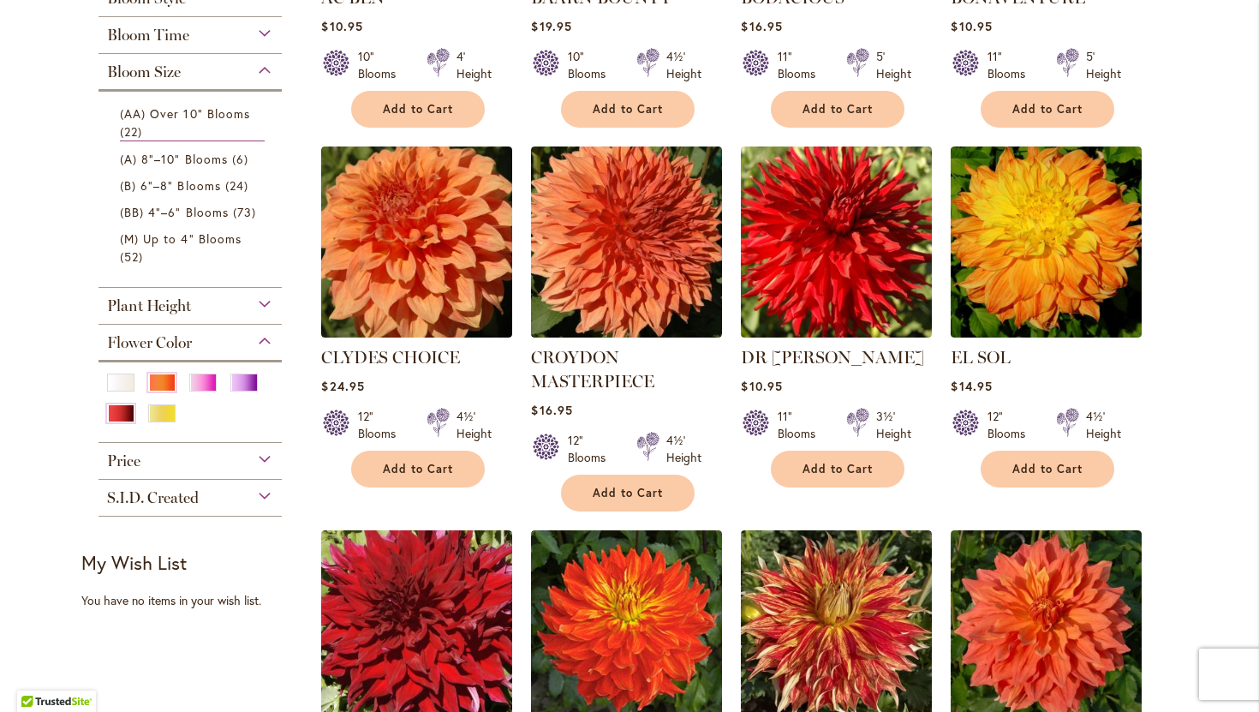
scroll to position [500, 0]
